Goal: Transaction & Acquisition: Purchase product/service

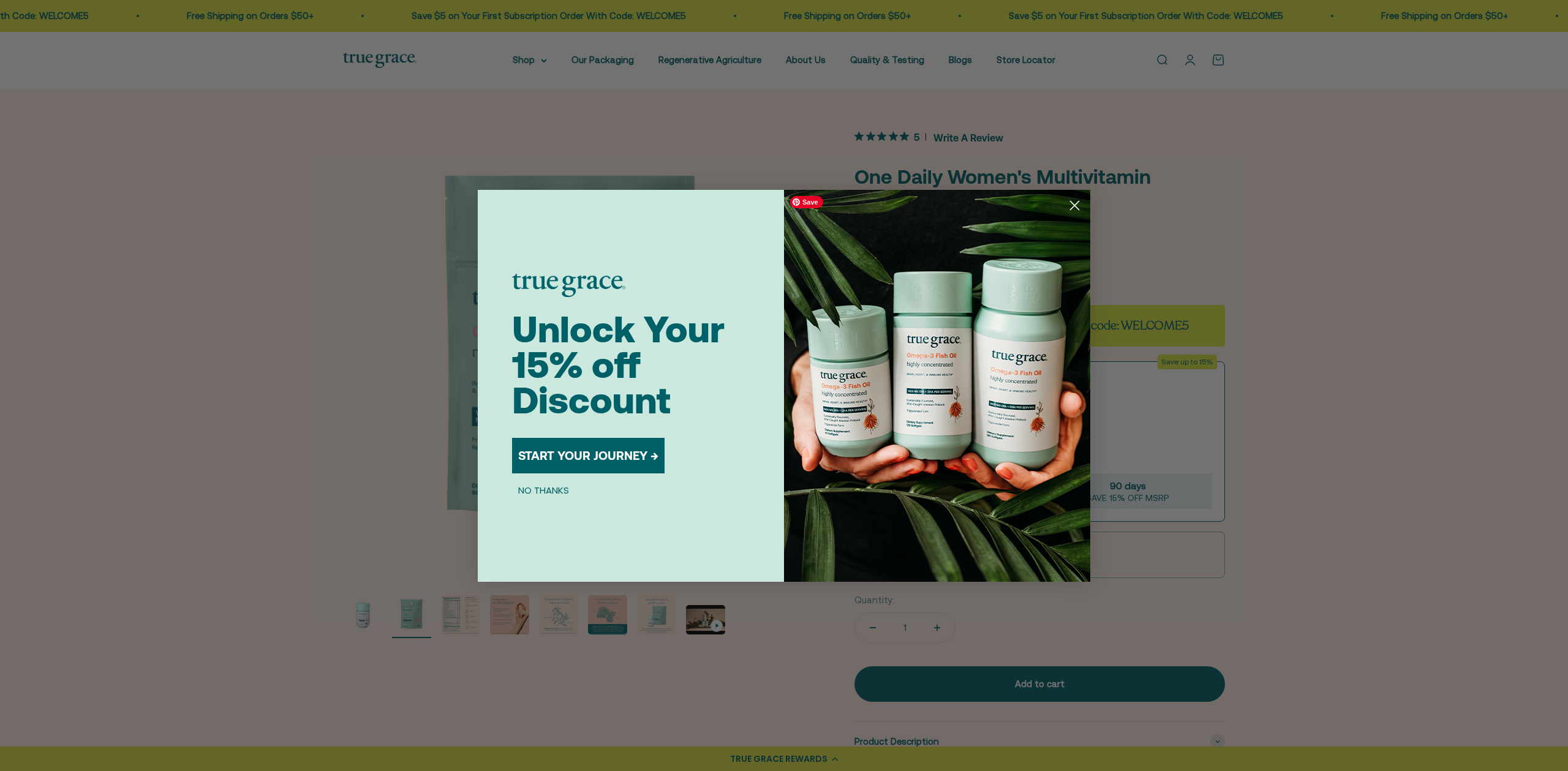
click at [1076, 208] on circle "Close dialog" at bounding box center [1074, 205] width 20 height 20
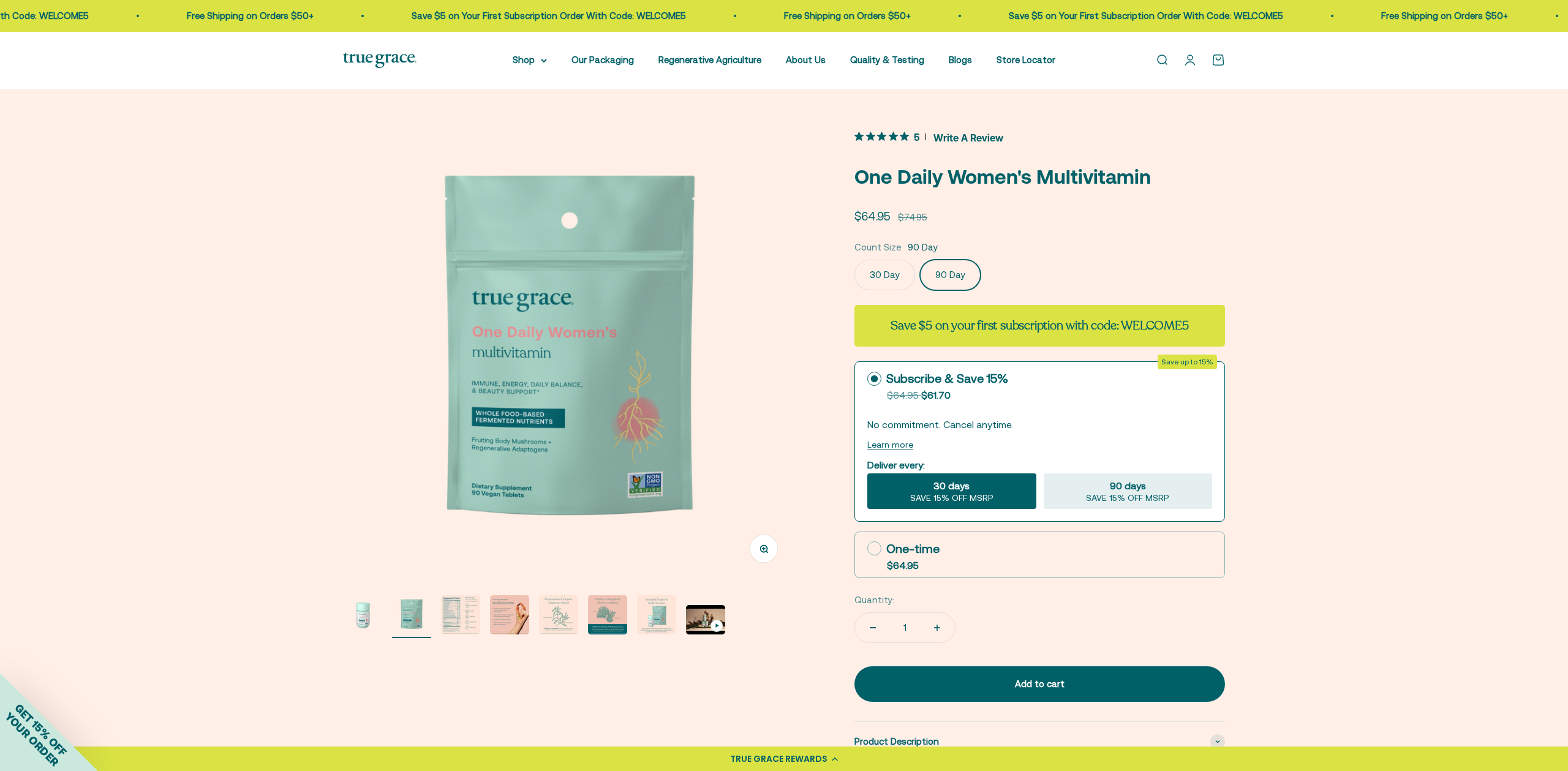
click at [453, 624] on img "Go to item 3" at bounding box center [460, 615] width 39 height 39
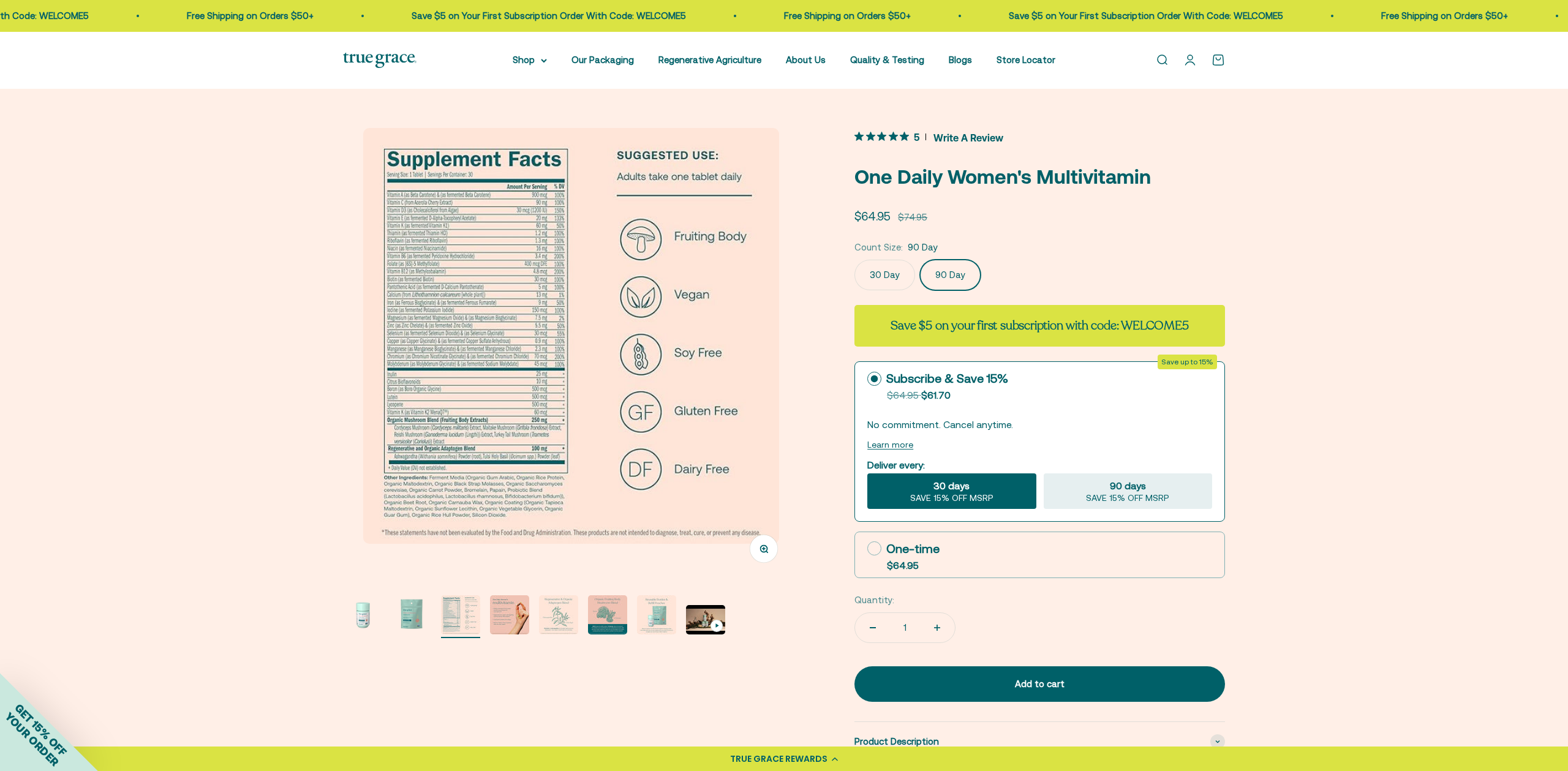
scroll to position [0, 935]
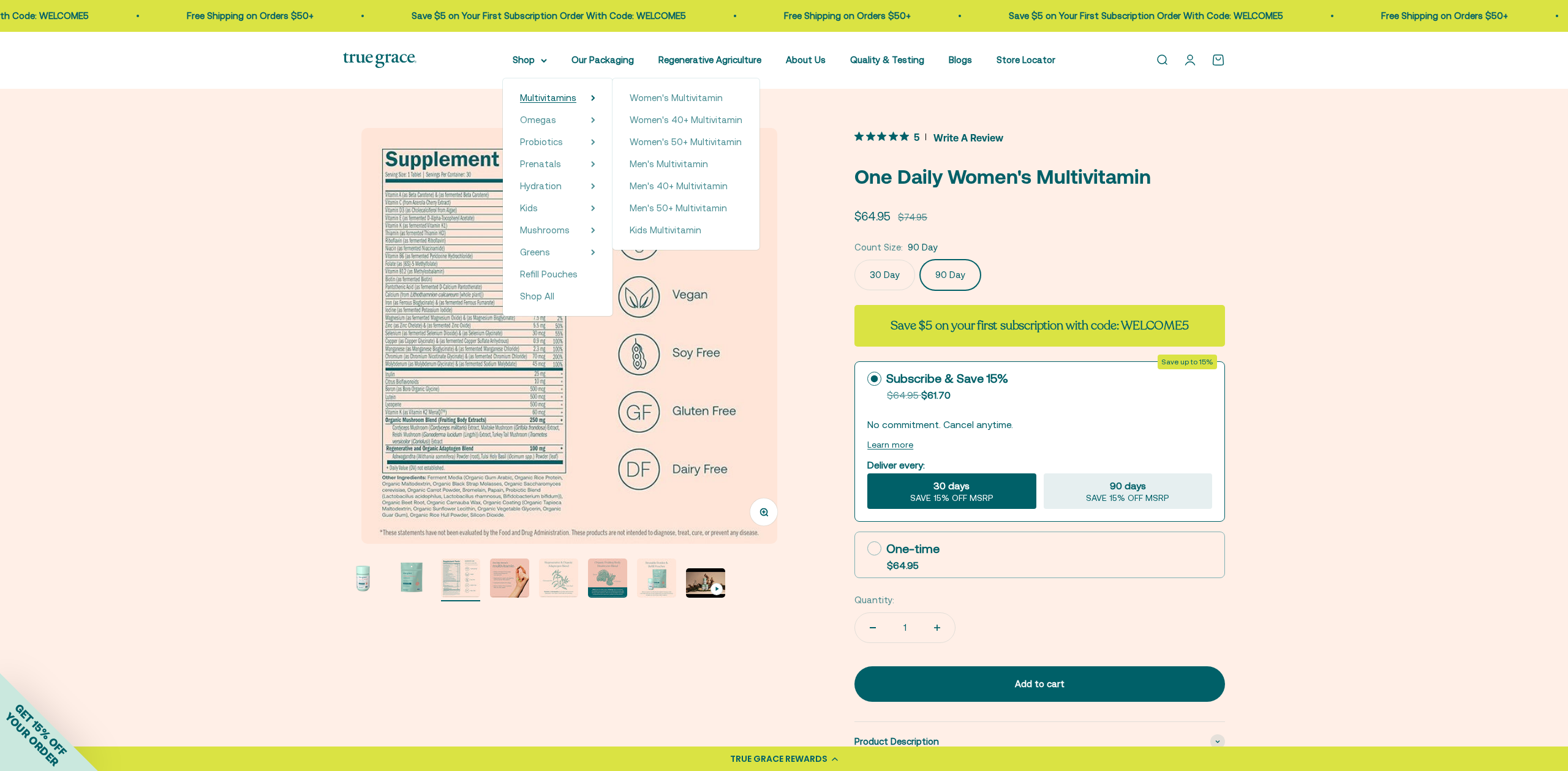
click at [551, 95] on span "Multivitamins" at bounding box center [548, 97] width 56 height 10
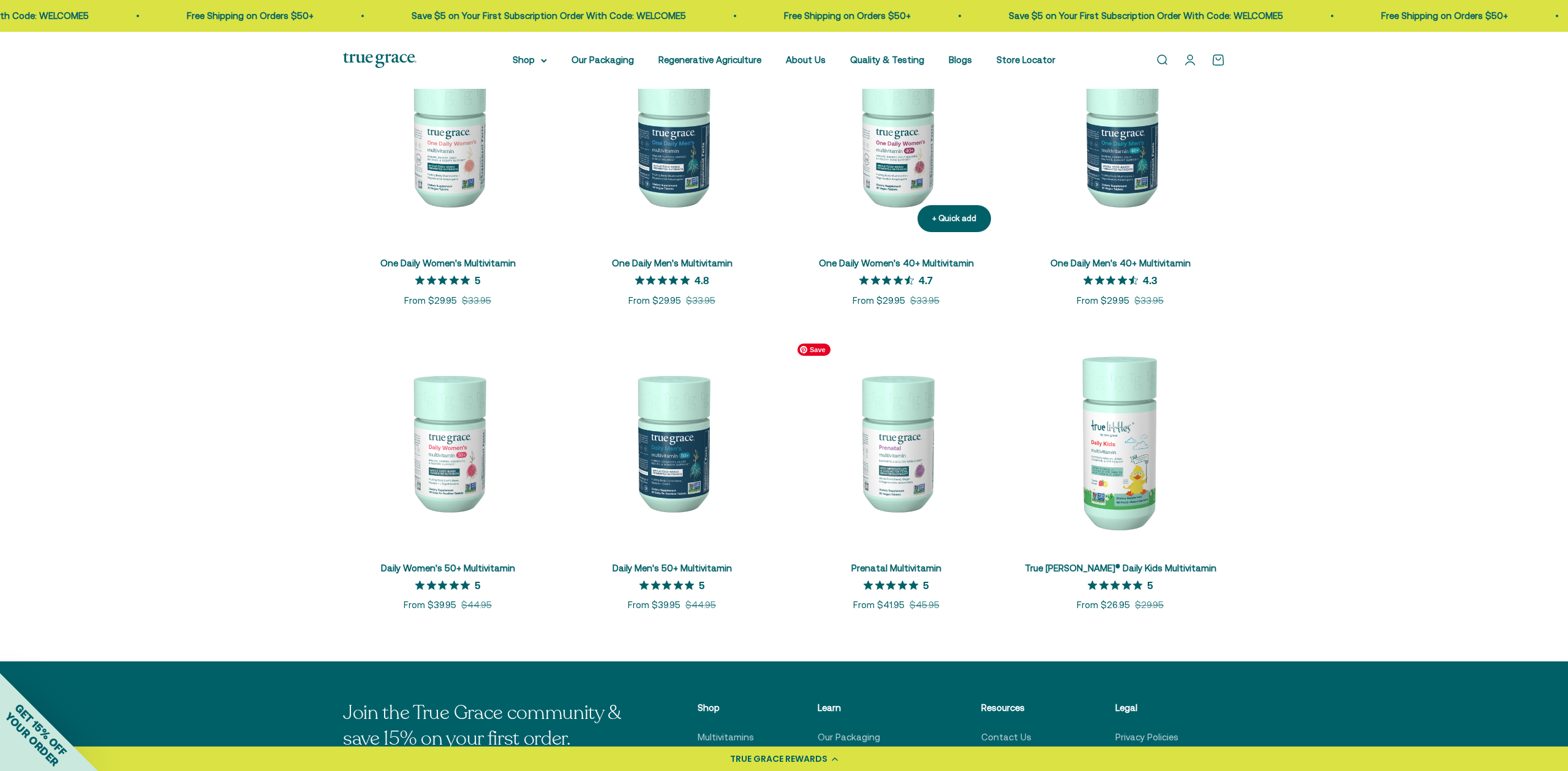
scroll to position [68, 0]
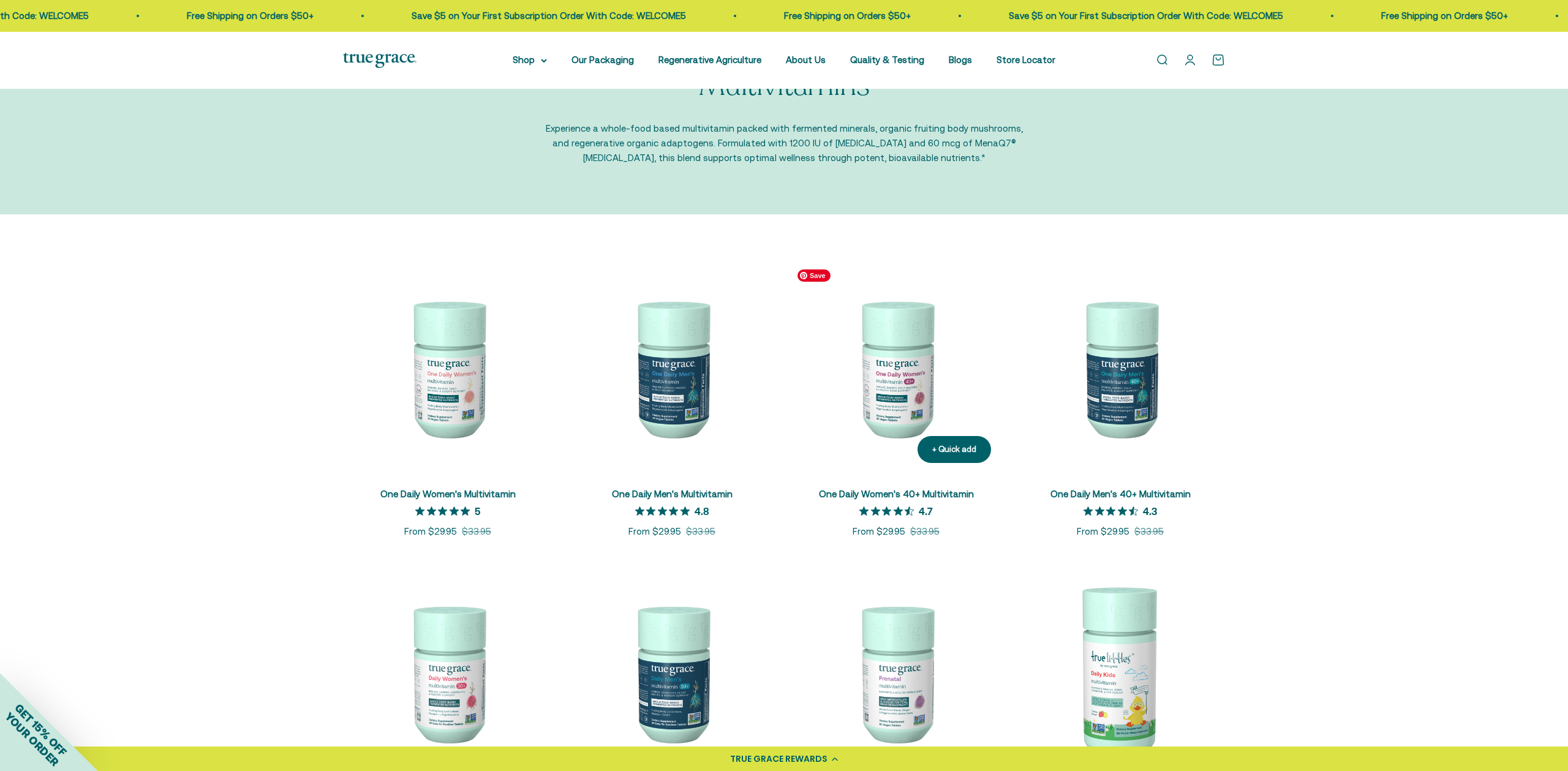
click at [888, 394] on img at bounding box center [896, 368] width 210 height 210
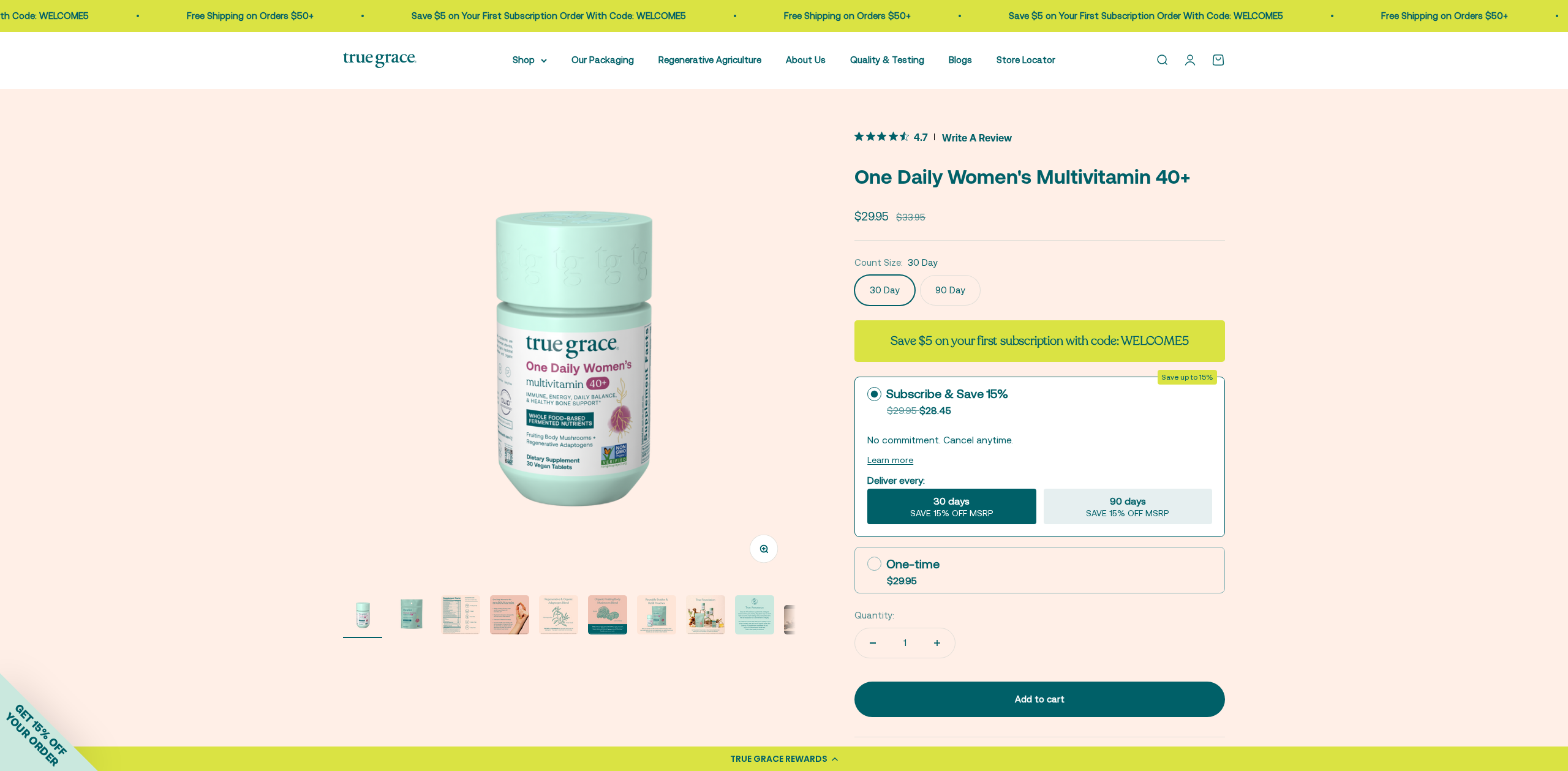
click at [460, 627] on img "Go to item 3" at bounding box center [460, 615] width 39 height 39
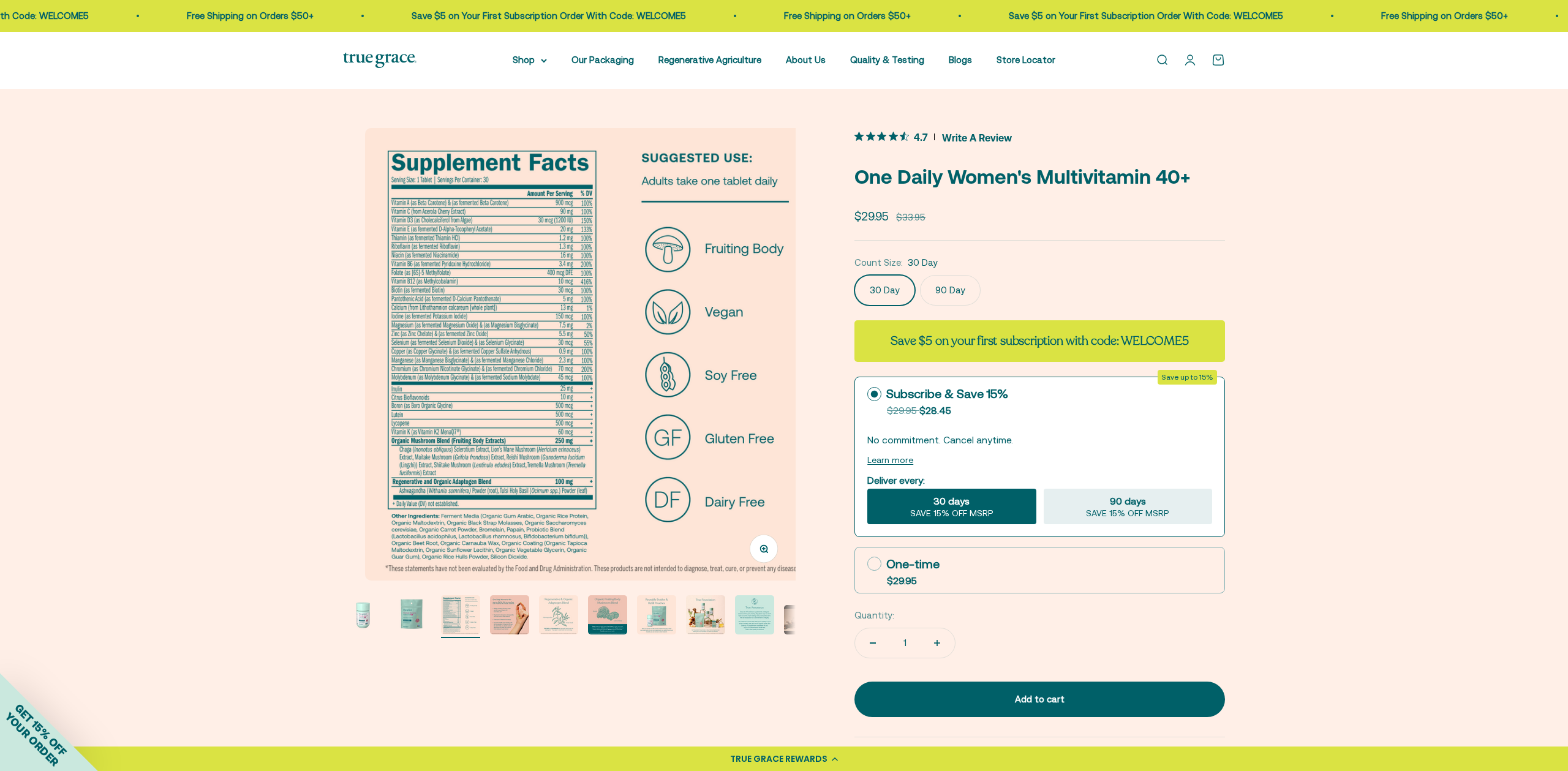
scroll to position [0, 935]
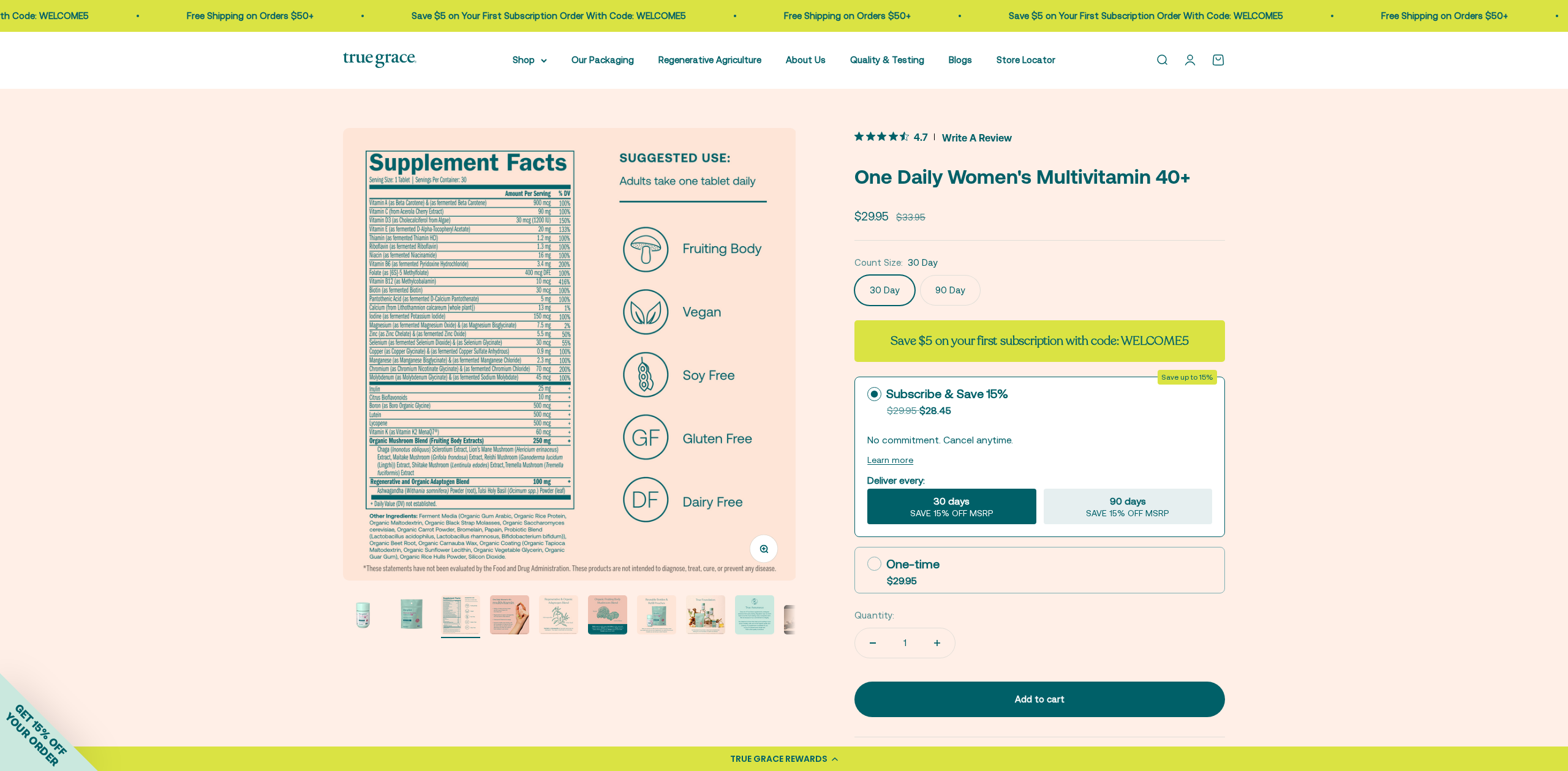
click at [504, 623] on img "Go to item 4" at bounding box center [509, 615] width 39 height 39
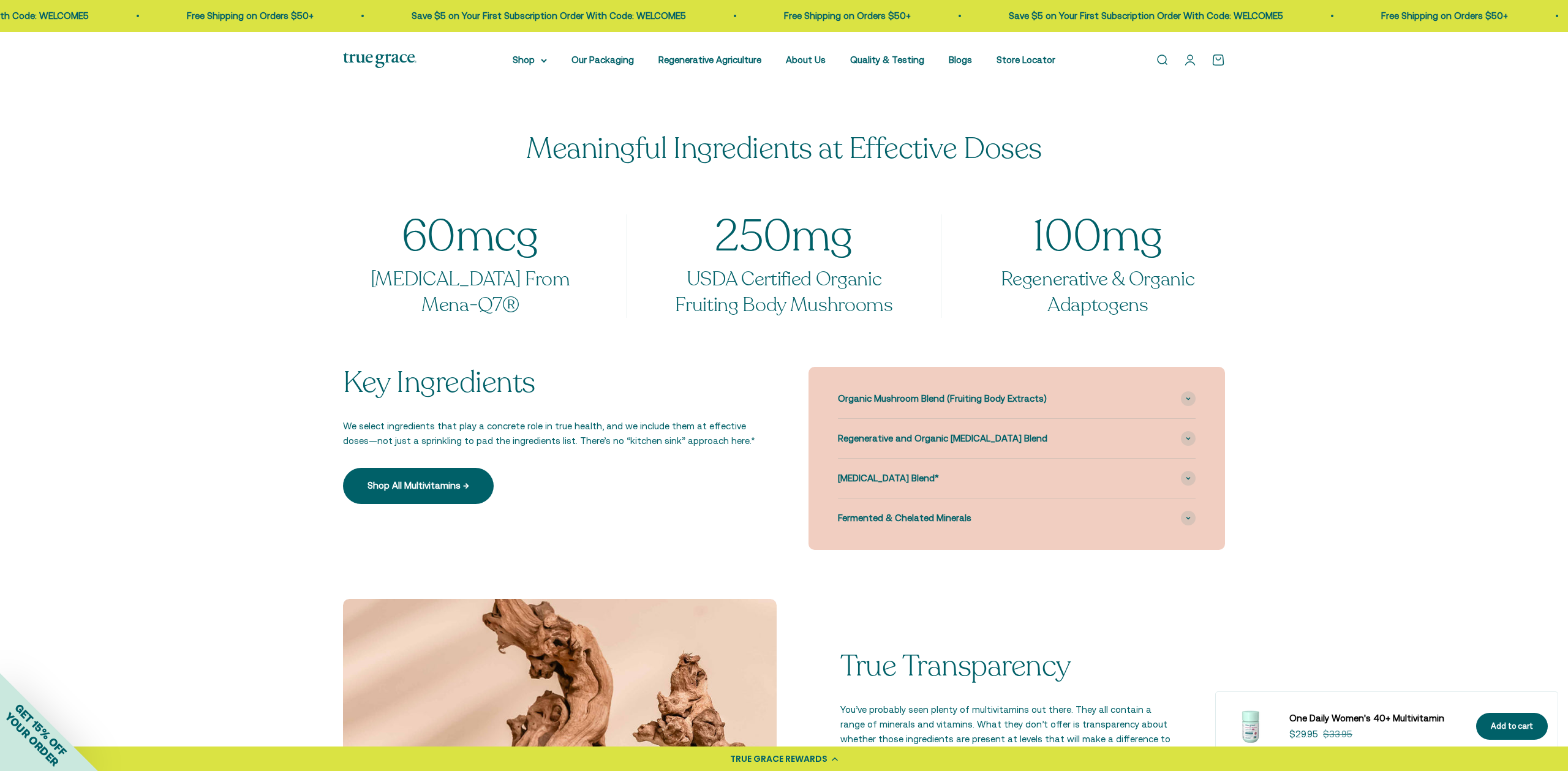
scroll to position [962, 0]
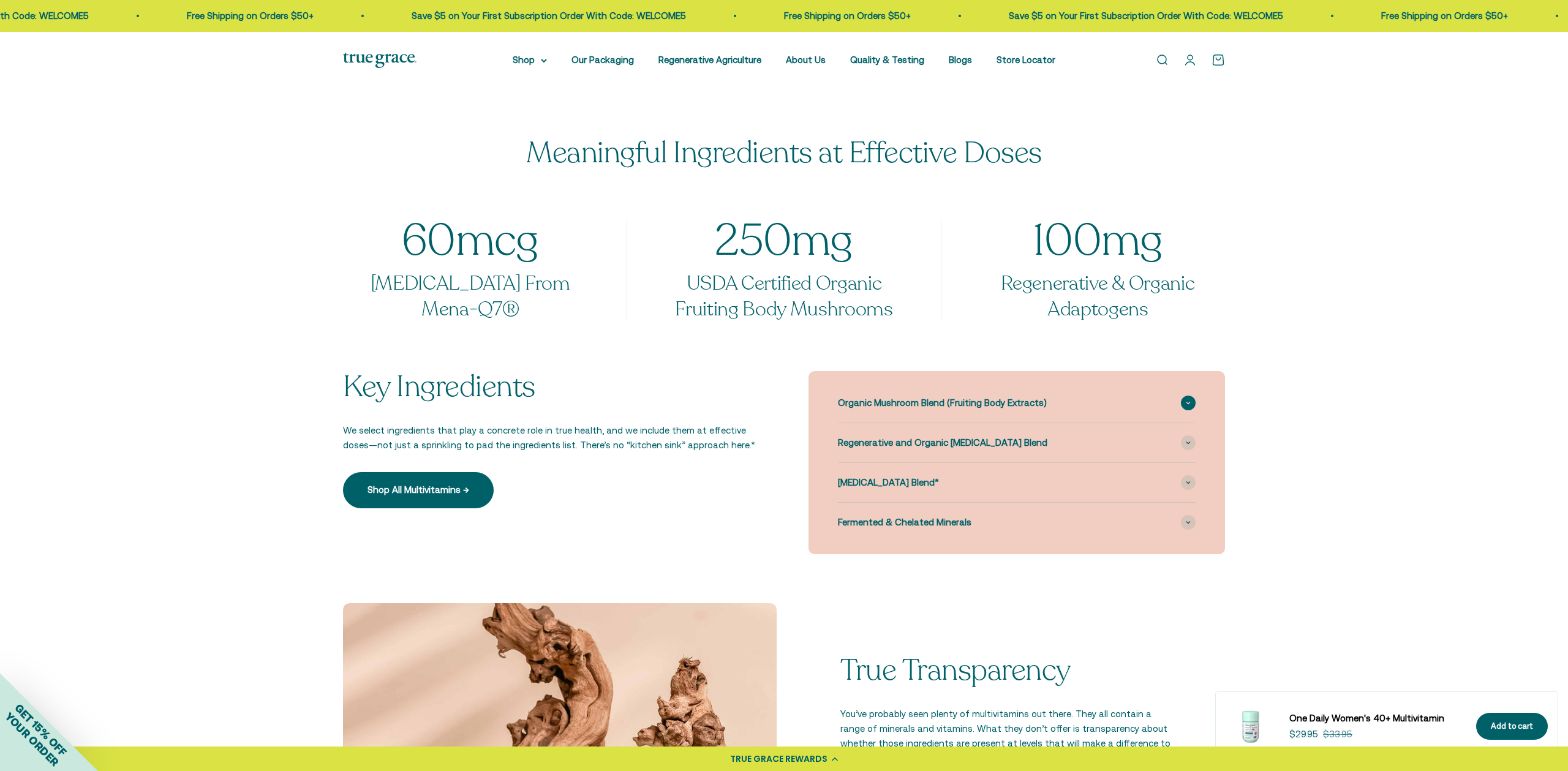
click at [1183, 406] on span at bounding box center [1188, 403] width 14 height 14
